Goal: Task Accomplishment & Management: Manage account settings

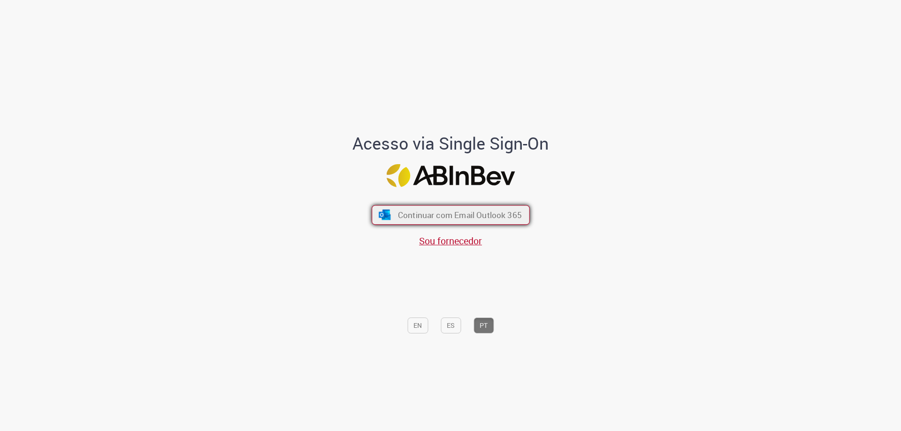
click at [476, 212] on span "Continuar com Email Outlook 365" at bounding box center [459, 215] width 124 height 11
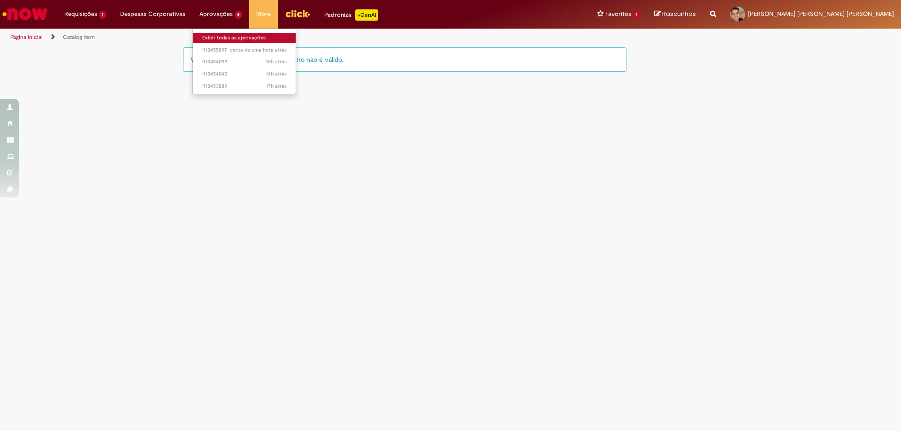
click at [224, 39] on link "Exibir todas as aprovações" at bounding box center [244, 38] width 103 height 10
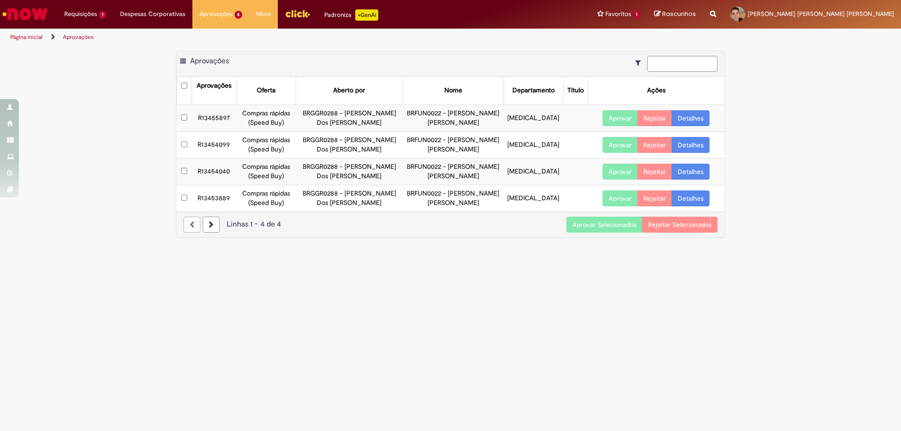
click at [624, 230] on button "Aprovar Selecionados" at bounding box center [604, 225] width 76 height 16
